Goal: Information Seeking & Learning: Find contact information

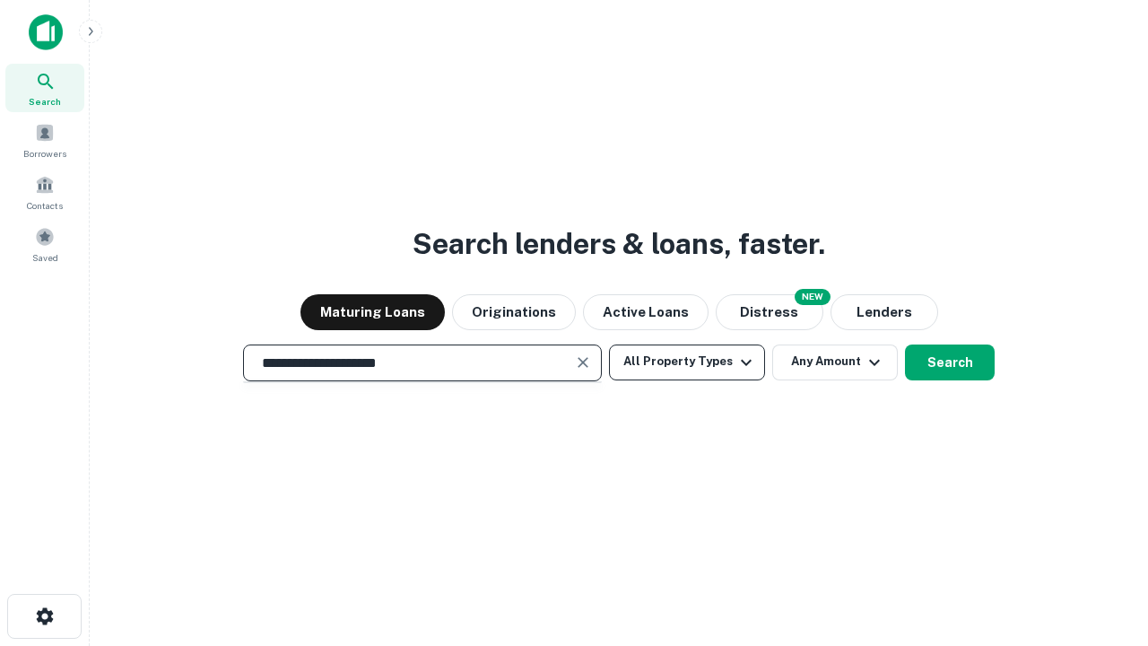
type input "**********"
click at [687, 361] on button "All Property Types" at bounding box center [687, 362] width 156 height 36
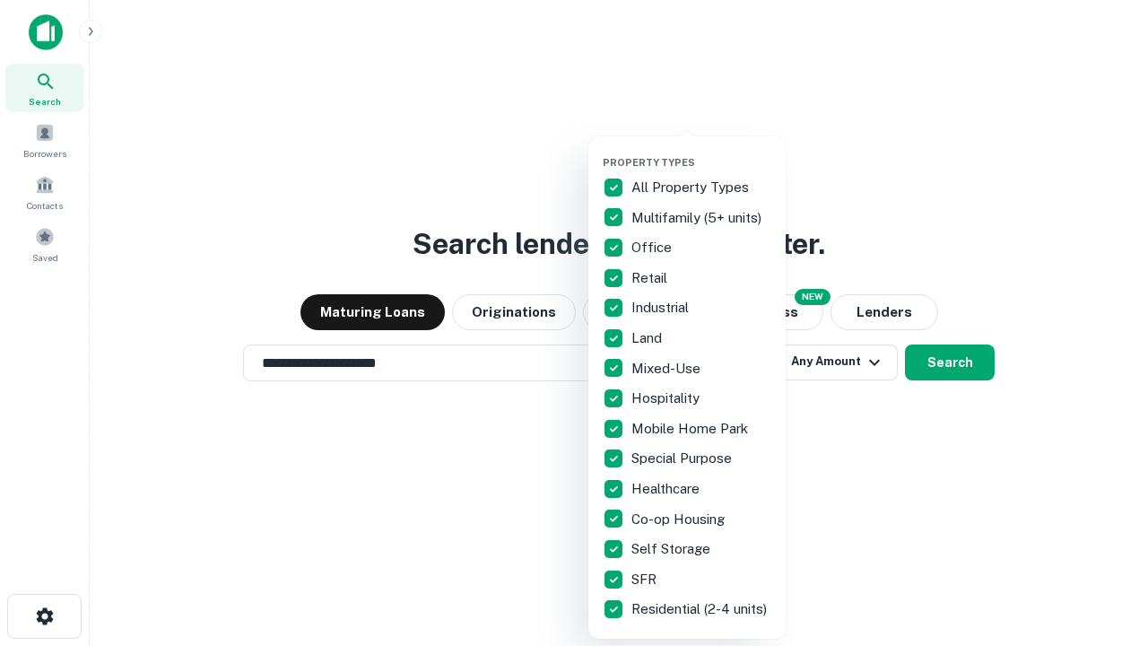
click at [701, 151] on button "button" at bounding box center [701, 151] width 197 height 1
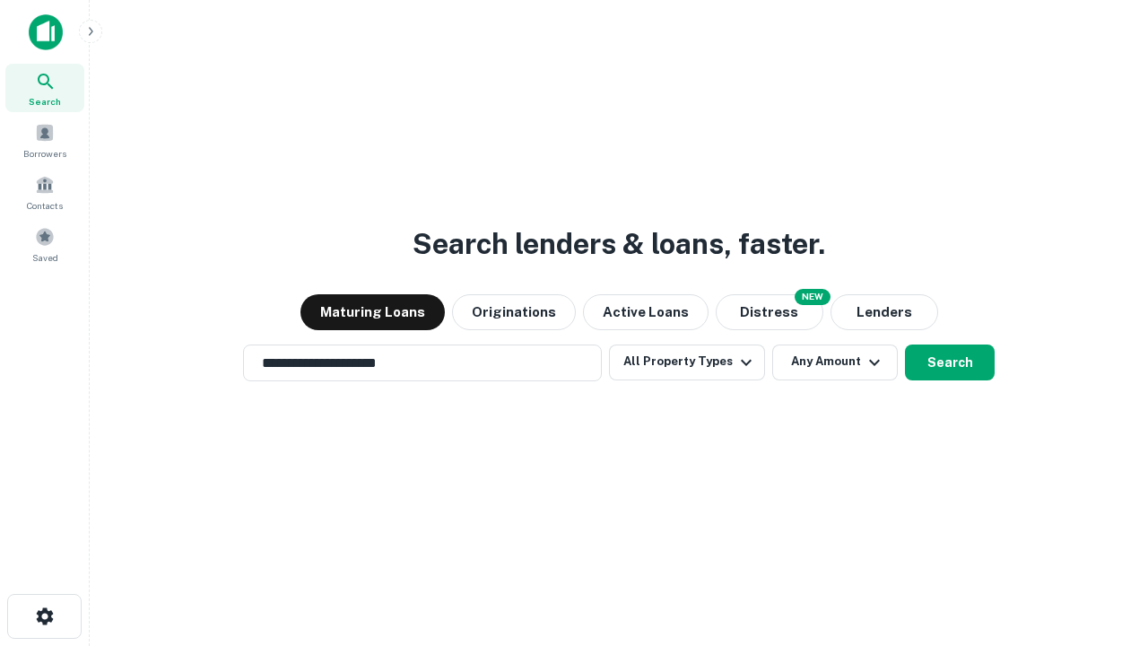
scroll to position [28, 0]
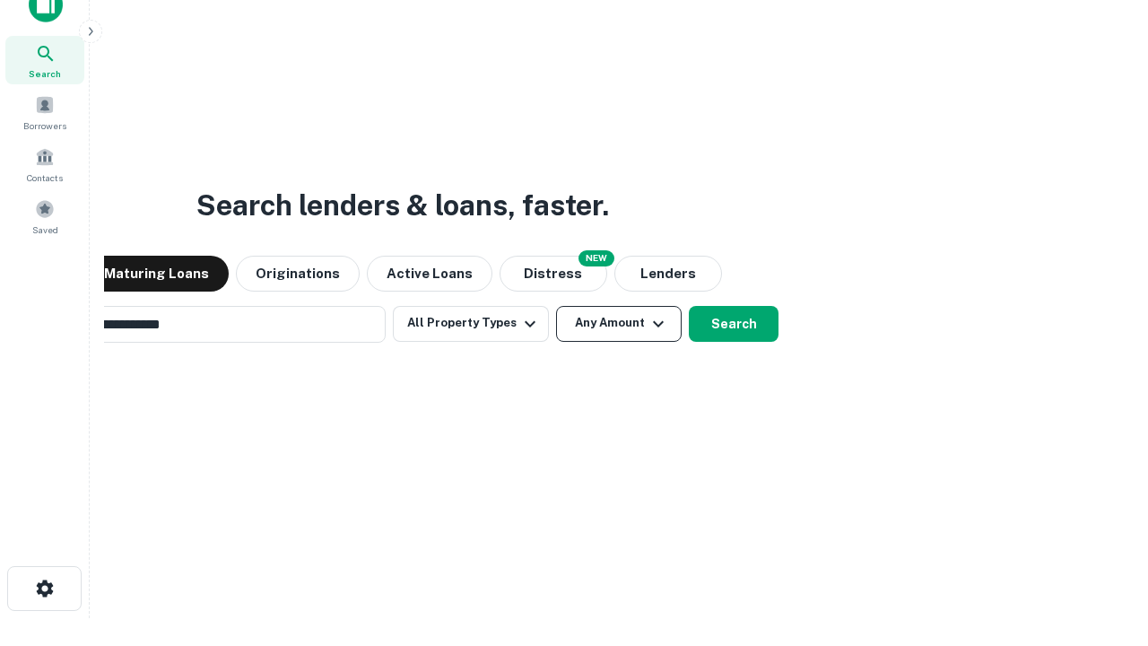
click at [556, 306] on button "Any Amount" at bounding box center [619, 324] width 126 height 36
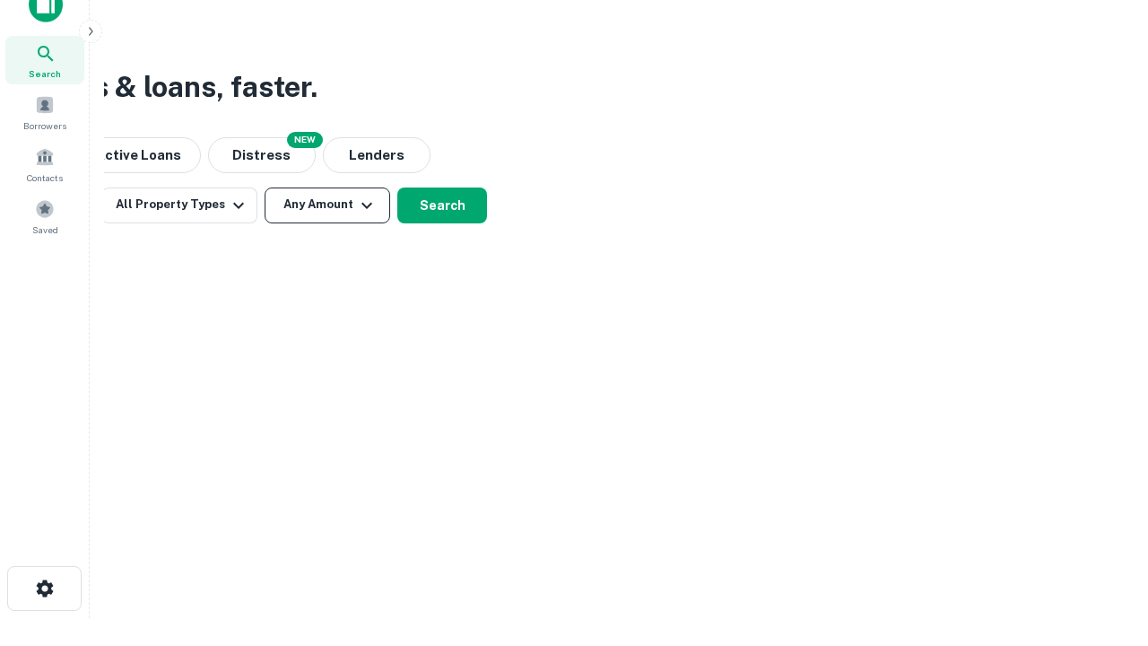
scroll to position [29, 0]
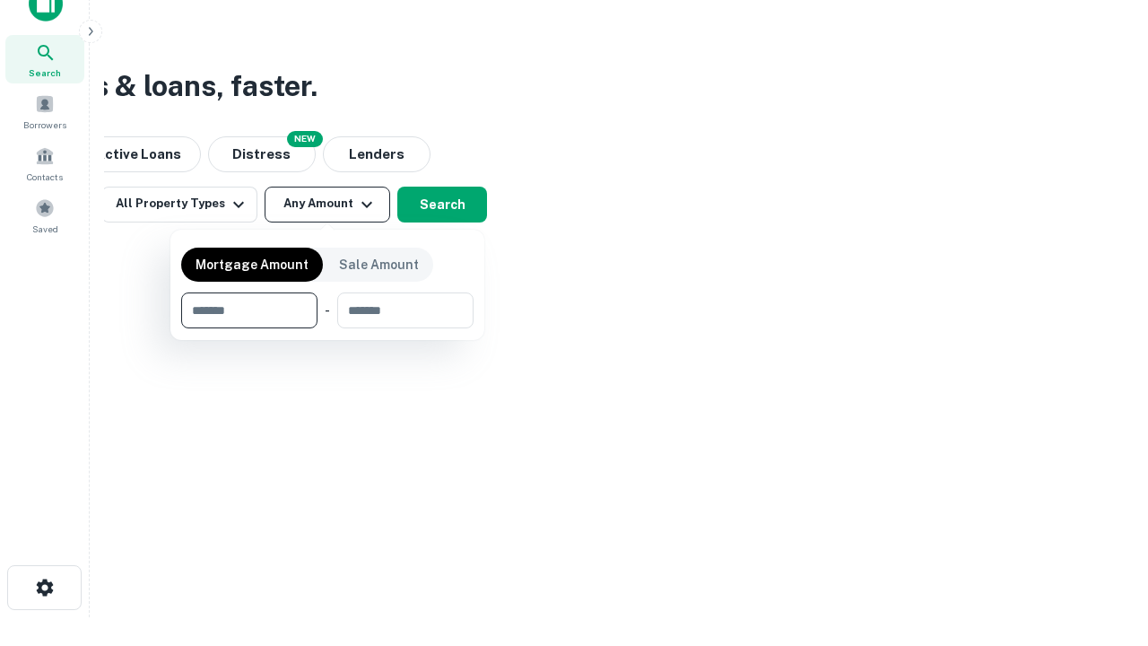
type input "*******"
click at [327, 328] on button "button" at bounding box center [327, 328] width 292 height 1
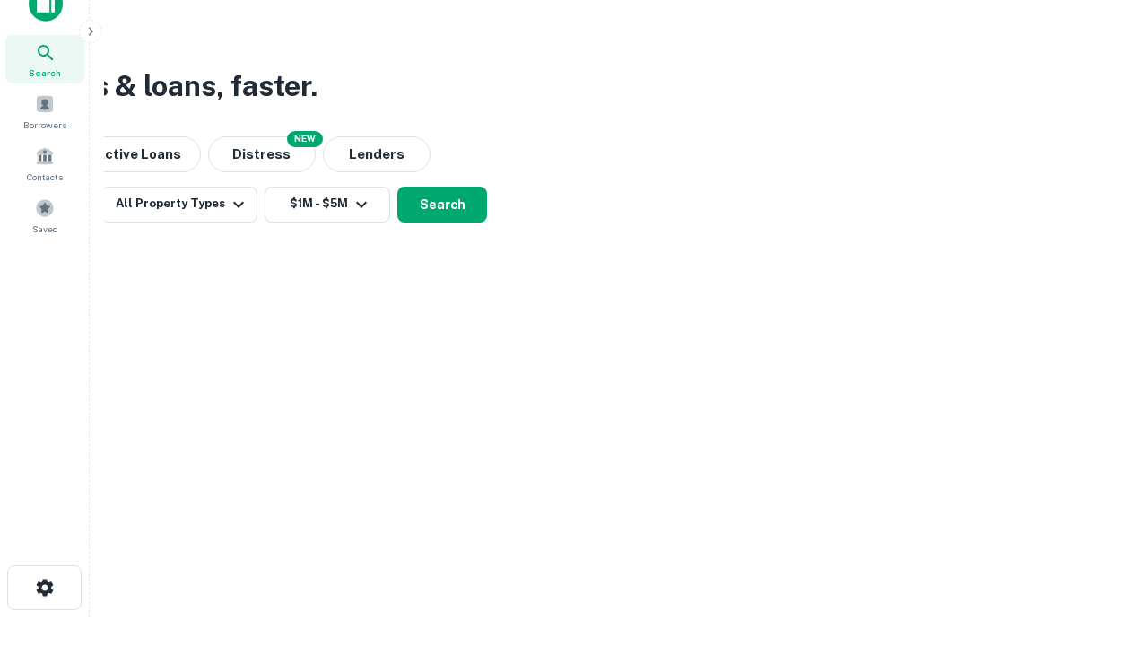
scroll to position [28, 0]
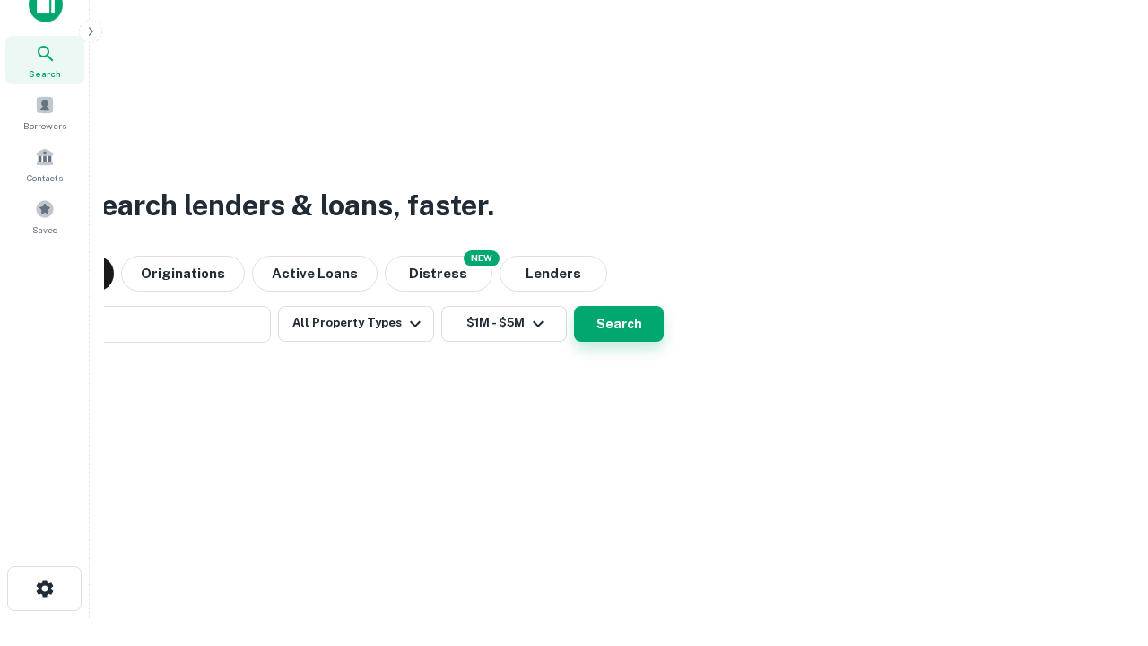
click at [574, 306] on button "Search" at bounding box center [619, 324] width 90 height 36
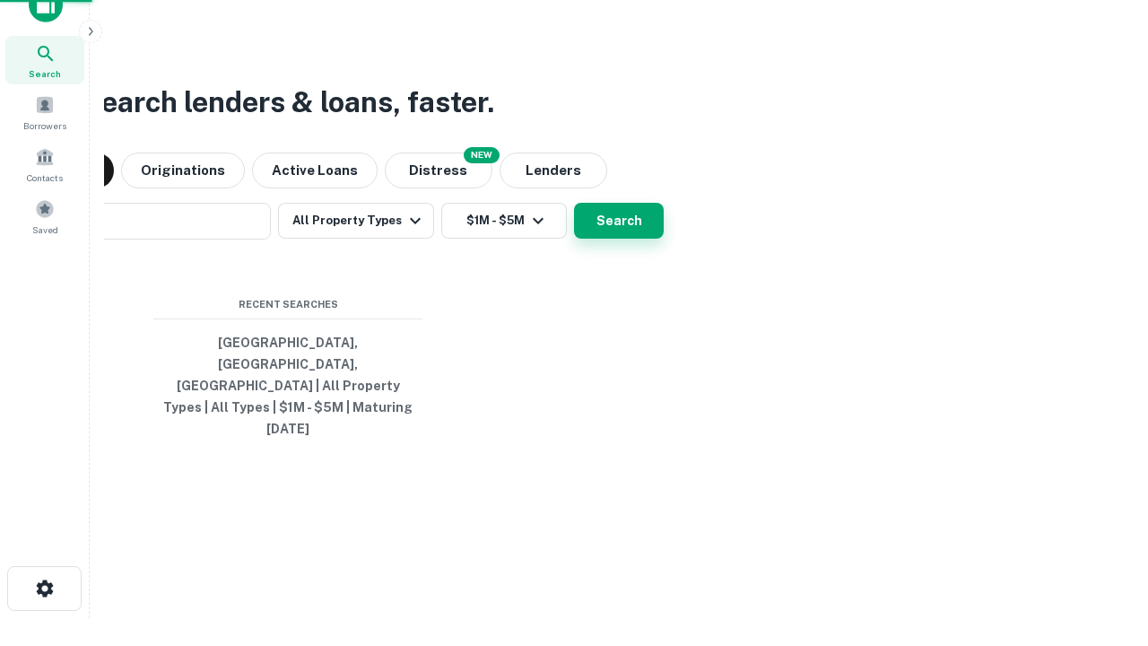
scroll to position [29, 0]
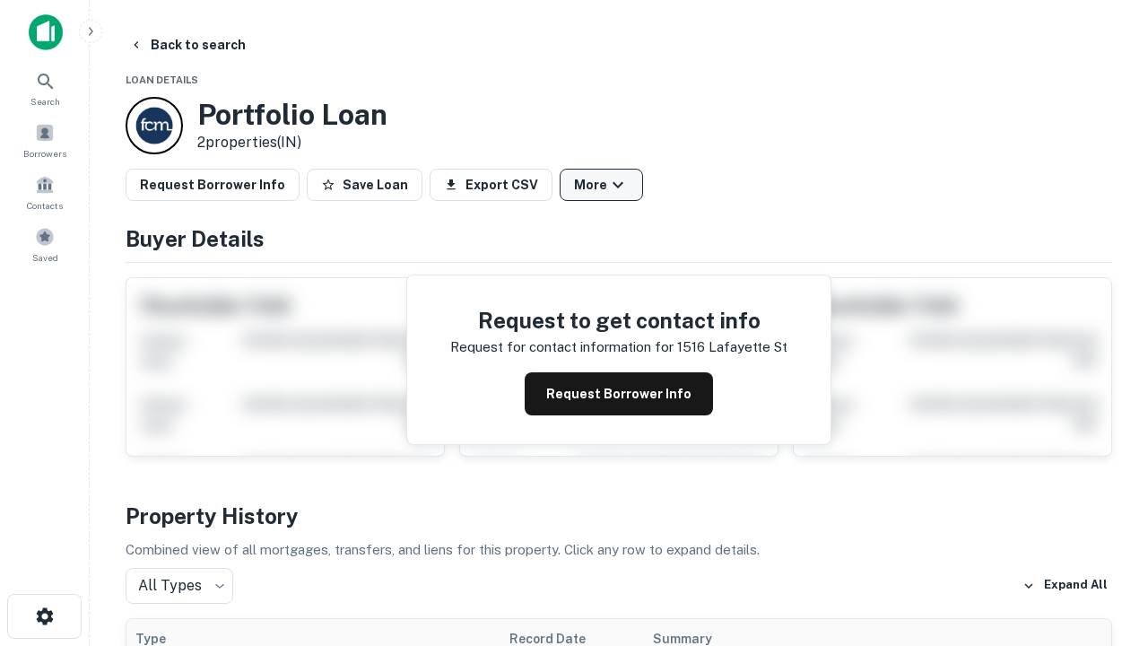
click at [601, 185] on button "More" at bounding box center [601, 185] width 83 height 32
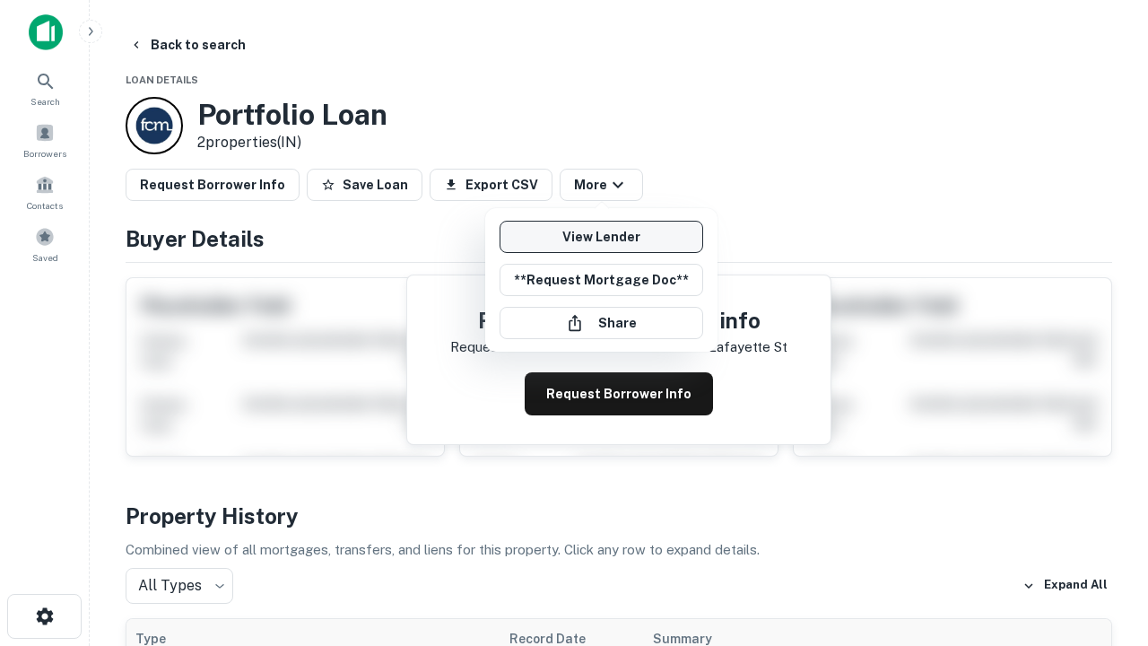
click at [601, 237] on link "View Lender" at bounding box center [602, 237] width 204 height 32
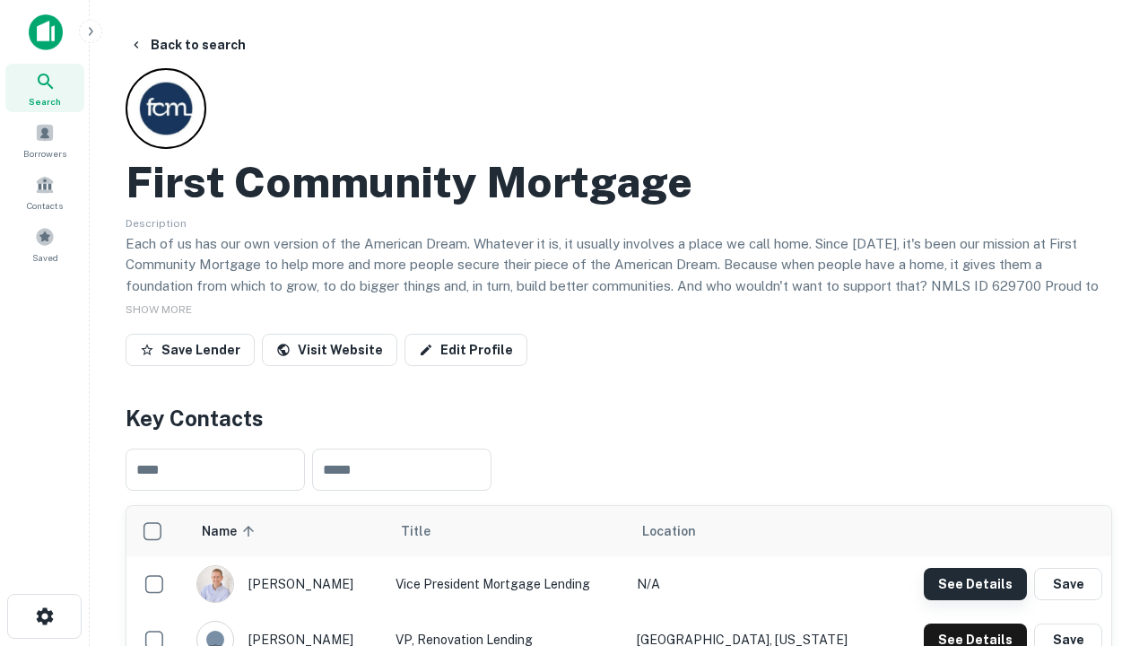
click at [975, 583] on button "See Details" at bounding box center [975, 584] width 103 height 32
click at [44, 616] on icon "button" at bounding box center [45, 616] width 22 height 22
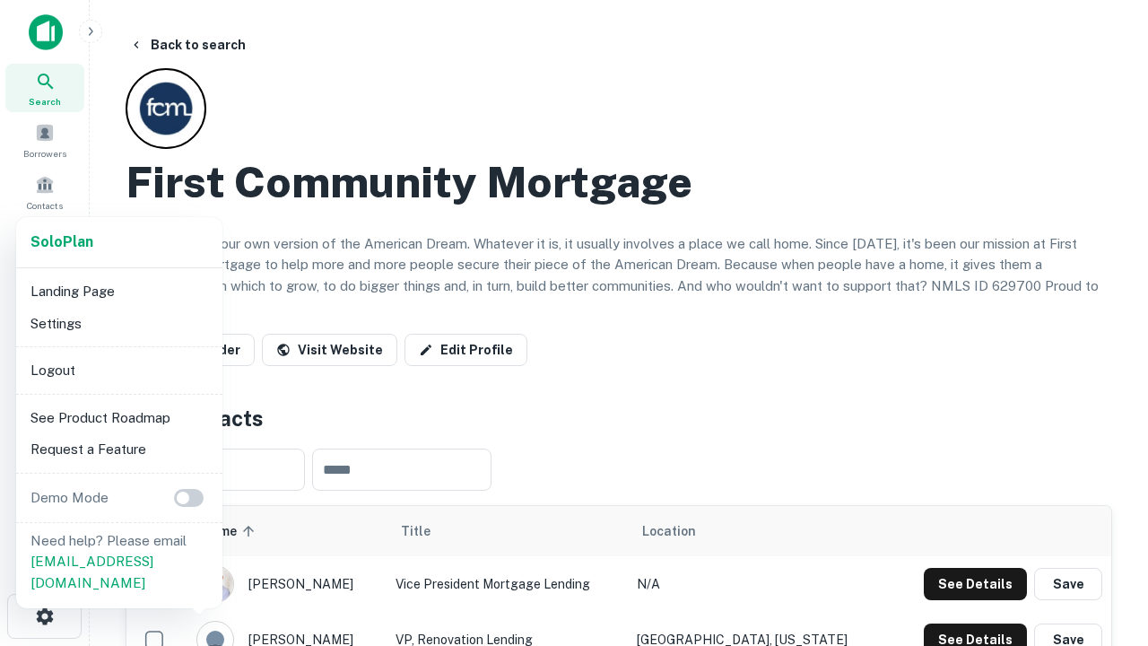
click at [118, 370] on li "Logout" at bounding box center [119, 370] width 192 height 32
